Goal: Navigation & Orientation: Find specific page/section

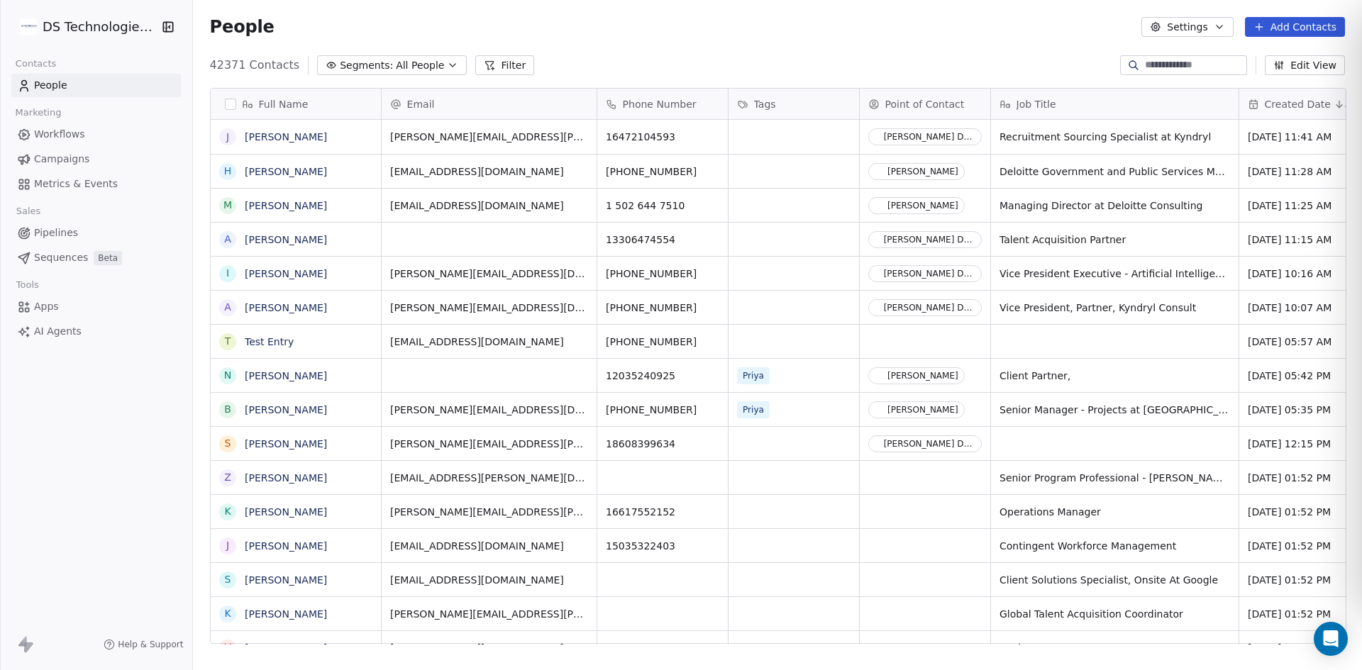
scroll to position [579, 1160]
